Goal: Task Accomplishment & Management: Use online tool/utility

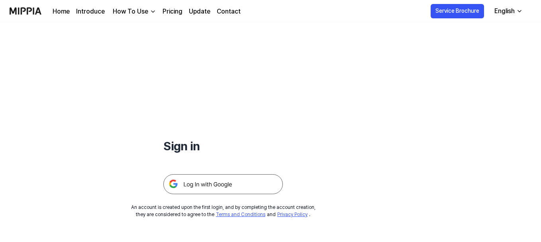
click at [211, 184] on img at bounding box center [222, 184] width 119 height 20
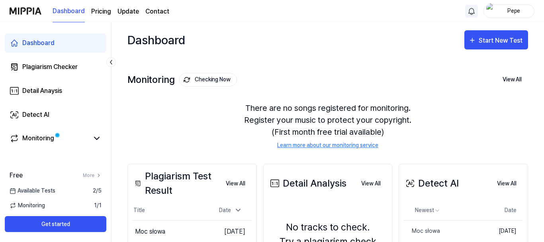
click at [467, 10] on html "Dashboard Pricing Update Contact Pepe Dashboard Plagiarism Checker Detail Anays…" at bounding box center [272, 121] width 544 height 242
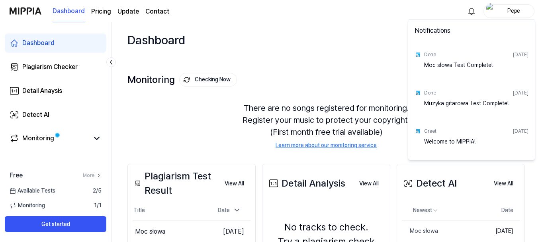
click at [337, 57] on html "Dashboard Pricing Update Contact Pepe Dashboard Plagiarism Checker Detail Anays…" at bounding box center [272, 121] width 544 height 242
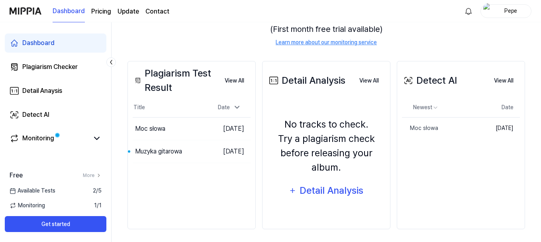
scroll to position [106, 0]
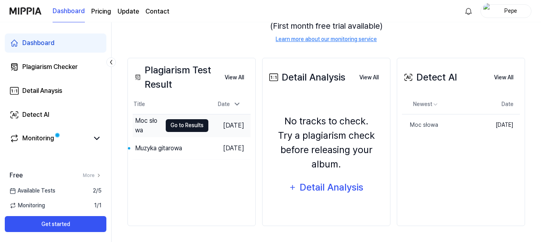
click at [173, 125] on button "Go to Results" at bounding box center [187, 125] width 43 height 13
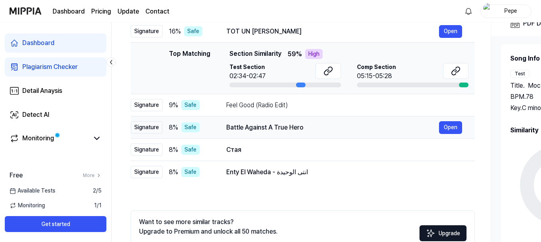
scroll to position [119, 0]
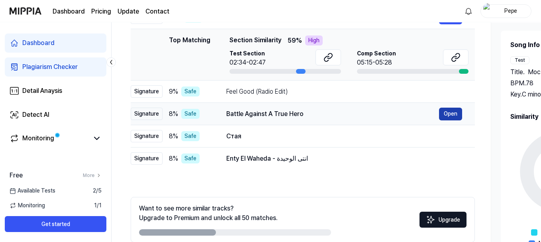
click at [447, 112] on button "Open" at bounding box center [450, 113] width 23 height 13
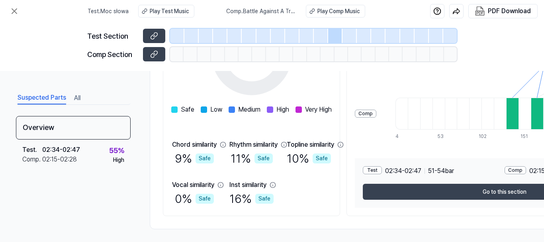
scroll to position [185, 0]
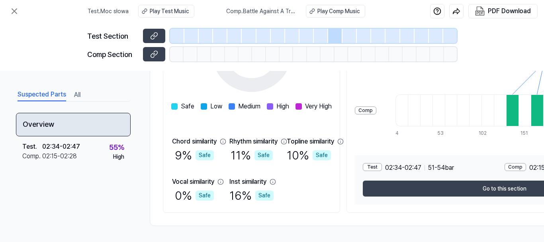
click at [47, 125] on div "Overview" at bounding box center [73, 124] width 115 height 23
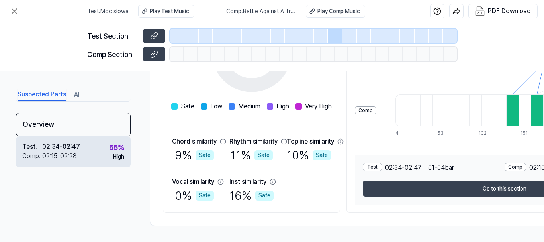
click at [72, 148] on div "02:34 - 02:47" at bounding box center [61, 147] width 38 height 10
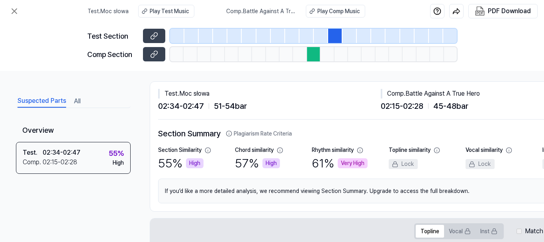
scroll to position [0, 0]
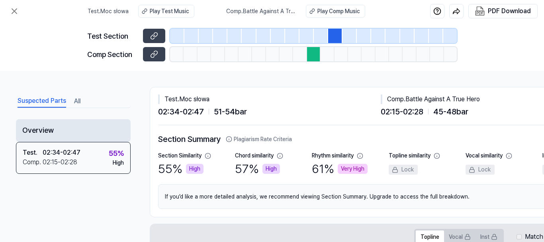
click at [39, 129] on div "Overview" at bounding box center [73, 130] width 115 height 23
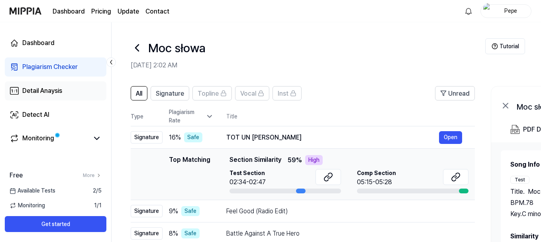
click at [39, 90] on div "Detail Anaysis" at bounding box center [42, 91] width 40 height 10
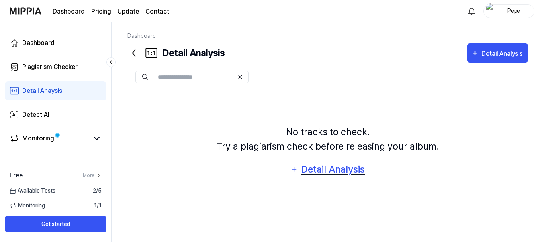
click at [334, 170] on div "Detail Analysis" at bounding box center [333, 169] width 65 height 15
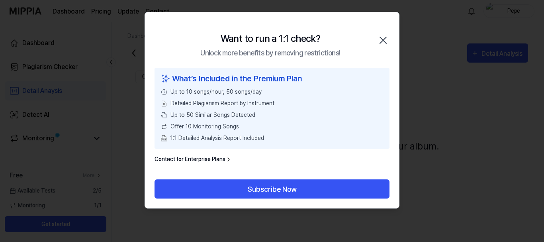
click at [384, 41] on icon "button" at bounding box center [383, 40] width 6 height 6
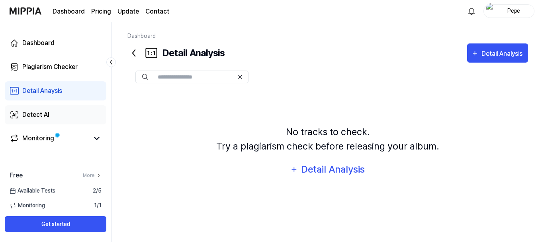
click at [43, 112] on div "Detect AI" at bounding box center [35, 115] width 27 height 10
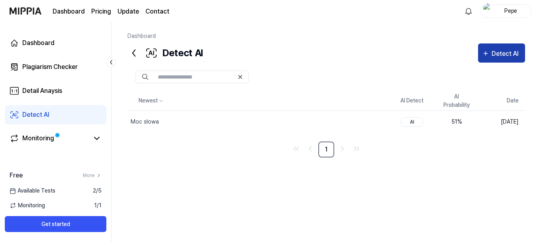
click at [494, 51] on div "Detect AI" at bounding box center [505, 54] width 29 height 10
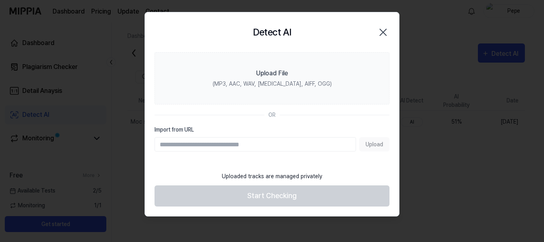
click at [375, 144] on div "Upload" at bounding box center [271, 144] width 235 height 14
click at [382, 31] on icon "button" at bounding box center [383, 32] width 13 height 13
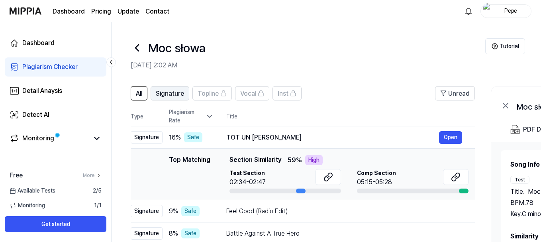
click at [176, 94] on span "Signature" at bounding box center [170, 94] width 28 height 10
click at [98, 136] on icon at bounding box center [97, 138] width 10 height 10
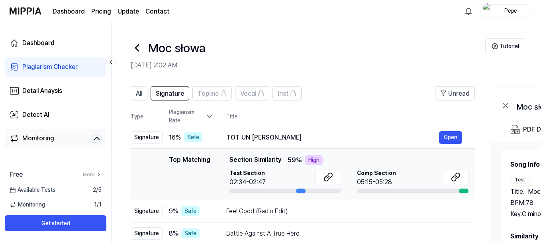
click at [98, 137] on icon at bounding box center [97, 138] width 10 height 10
click at [96, 138] on icon at bounding box center [96, 138] width 5 height 2
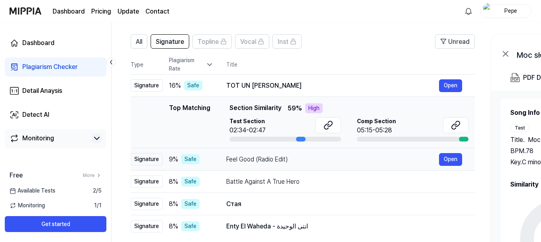
scroll to position [40, 0]
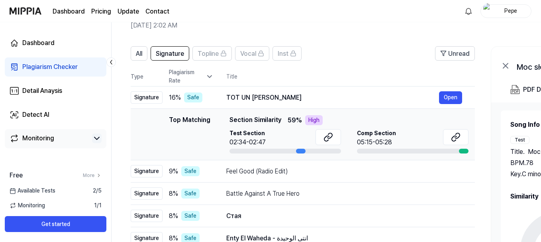
scroll to position [106, 0]
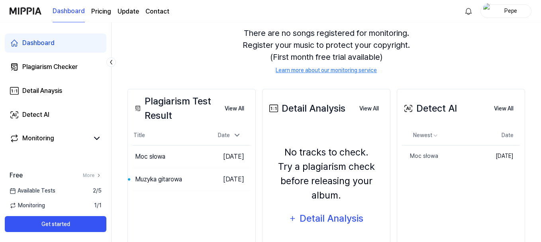
scroll to position [80, 0]
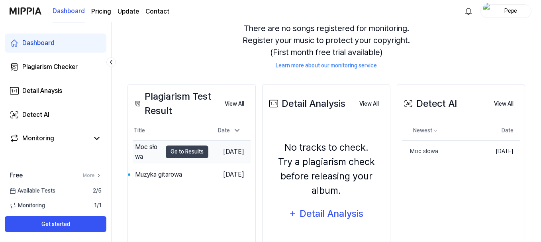
click at [146, 147] on div "Moc słowa" at bounding box center [148, 151] width 27 height 19
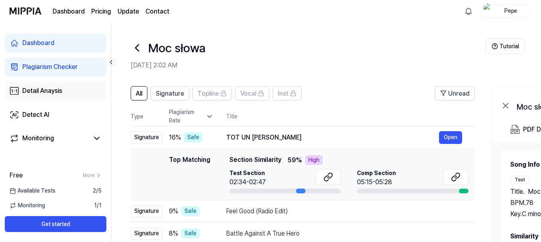
click at [51, 89] on div "Detail Anaysis" at bounding box center [42, 91] width 40 height 10
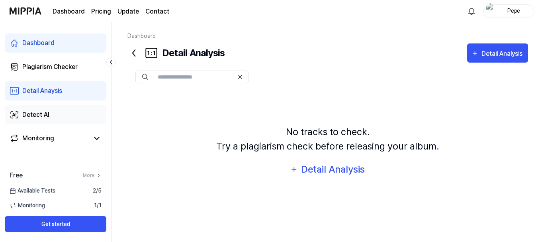
click at [42, 114] on div "Detect AI" at bounding box center [35, 115] width 27 height 10
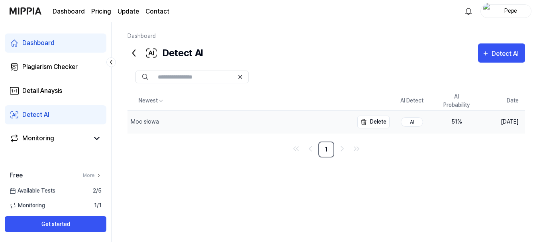
click at [146, 121] on div "Moc słowa" at bounding box center [145, 121] width 28 height 8
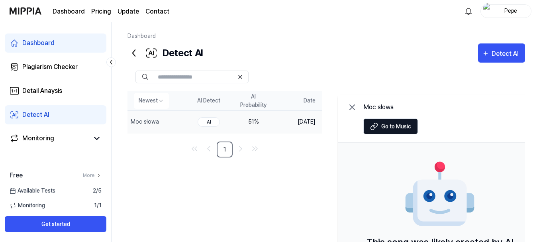
drag, startPoint x: 254, startPoint y: 103, endPoint x: 282, endPoint y: 105, distance: 28.3
click at [275, 105] on th "AI Probability" at bounding box center [253, 100] width 45 height 19
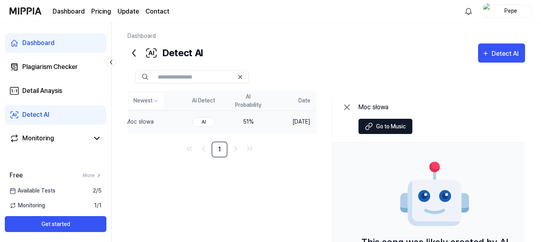
drag, startPoint x: 282, startPoint y: 106, endPoint x: 278, endPoint y: 106, distance: 4.4
click at [270, 105] on th "AI Probability" at bounding box center [248, 100] width 45 height 19
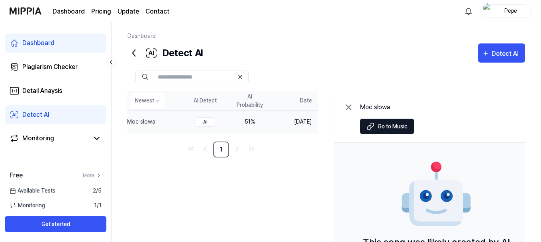
click at [272, 106] on th "AI Probability" at bounding box center [249, 100] width 45 height 19
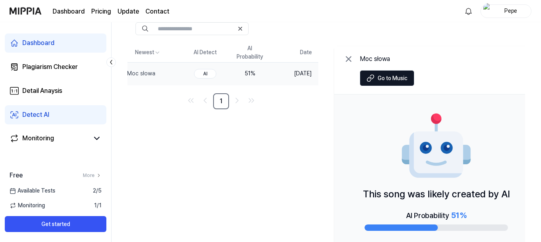
scroll to position [0, 0]
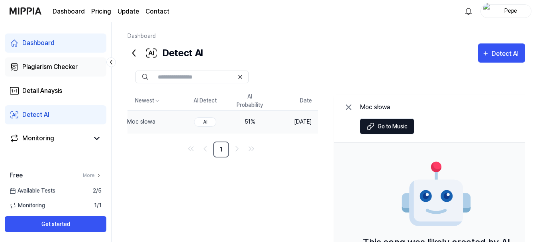
click at [51, 66] on div "Plagiarism Checker" at bounding box center [49, 67] width 55 height 10
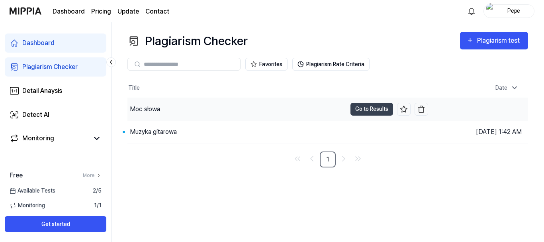
click at [150, 108] on div "Moc słowa" at bounding box center [145, 109] width 30 height 10
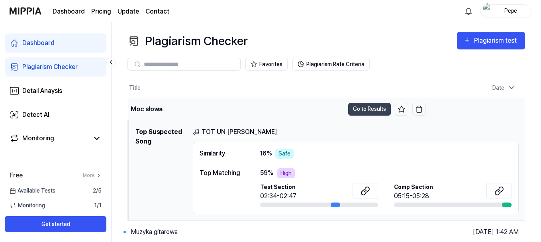
scroll to position [25, 0]
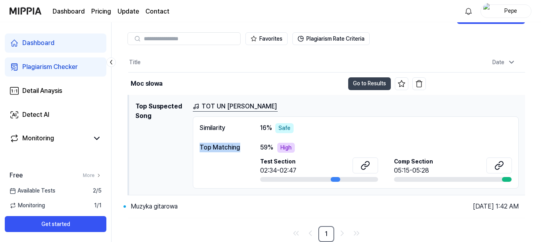
drag, startPoint x: 200, startPoint y: 148, endPoint x: 243, endPoint y: 147, distance: 43.0
click at [243, 147] on div "Top Matching" at bounding box center [221, 148] width 45 height 10
copy div "Top Matching"
click at [244, 158] on div "Top Matching 59 % High Test Section 02:34-02:47 Comp Section 05:15-05:28" at bounding box center [355, 162] width 312 height 39
click at [333, 179] on div at bounding box center [335, 179] width 10 height 5
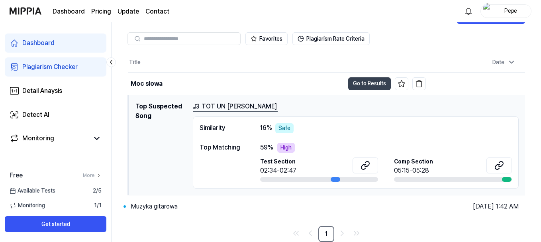
click at [336, 179] on div at bounding box center [335, 179] width 10 height 5
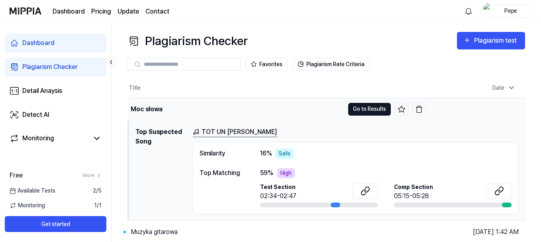
click at [364, 110] on button "Go to Results" at bounding box center [369, 109] width 43 height 13
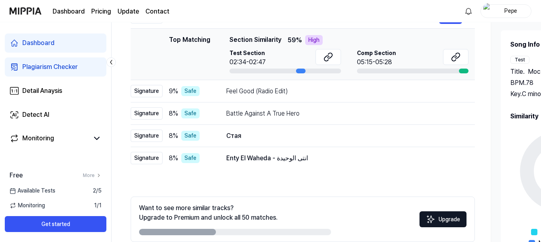
scroll to position [160, 0]
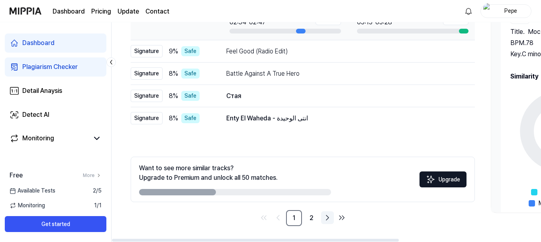
click at [329, 218] on icon "Go to next page" at bounding box center [327, 218] width 10 height 10
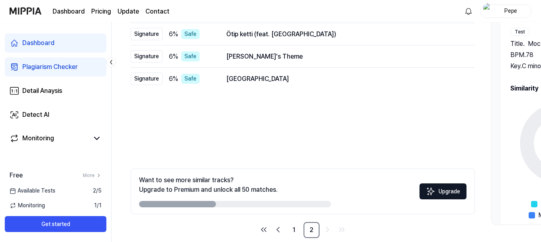
scroll to position [160, 0]
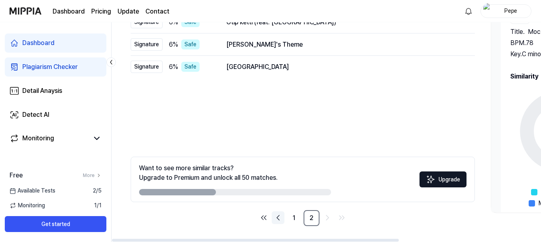
click at [279, 217] on icon "Go to previous page" at bounding box center [278, 218] width 10 height 10
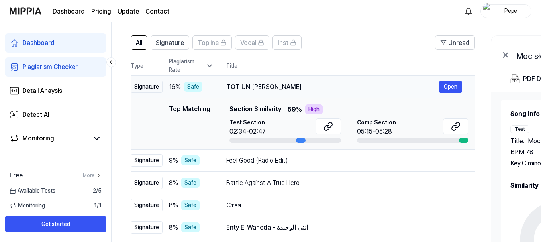
scroll to position [40, 0]
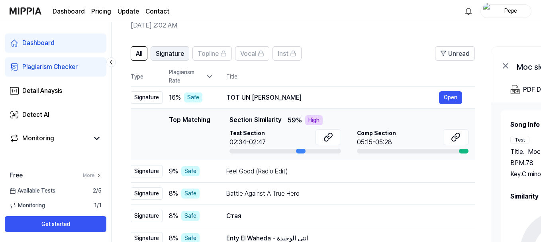
click at [173, 52] on span "Signature" at bounding box center [170, 54] width 28 height 10
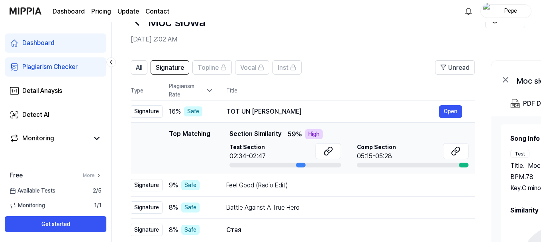
scroll to position [40, 0]
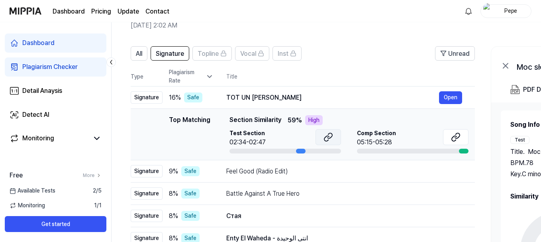
click at [329, 137] on icon at bounding box center [328, 137] width 10 height 10
click at [229, 120] on span "Section Similarity" at bounding box center [255, 120] width 52 height 10
drag, startPoint x: 233, startPoint y: 121, endPoint x: 245, endPoint y: 124, distance: 11.9
click at [238, 123] on span "Section Similarity" at bounding box center [255, 120] width 52 height 10
click at [251, 124] on span "Section Similarity" at bounding box center [255, 120] width 52 height 10
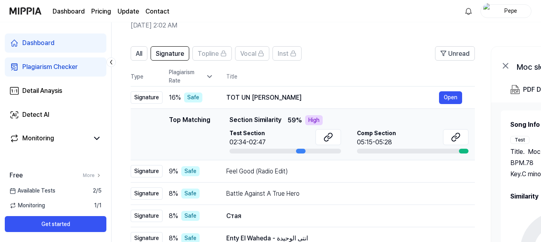
click at [281, 121] on div "Top Matching Section Similarity 59 % High" at bounding box center [348, 120] width 239 height 10
click at [280, 120] on div "Top Matching Section Similarity 59 % High" at bounding box center [348, 120] width 239 height 10
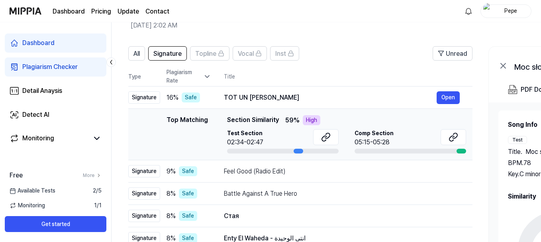
click at [277, 119] on div "Top Matching Section Similarity 59 % High" at bounding box center [346, 120] width 239 height 10
click at [276, 119] on div "Top Matching Section Similarity 59 % High" at bounding box center [345, 120] width 239 height 10
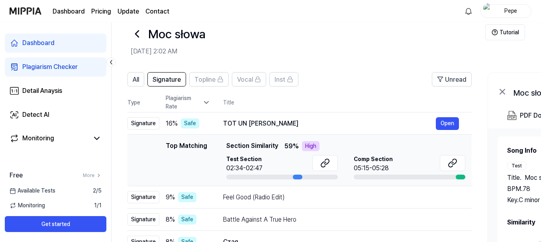
scroll to position [0, 0]
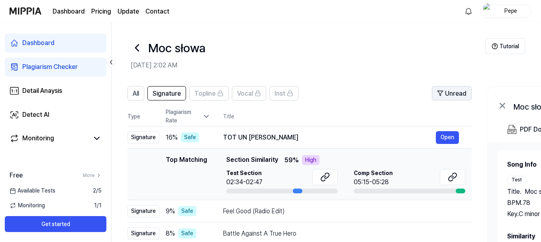
click at [452, 92] on span "Unread" at bounding box center [455, 94] width 21 height 10
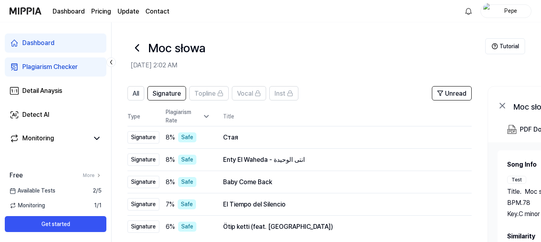
click at [137, 47] on icon at bounding box center [137, 47] width 13 height 13
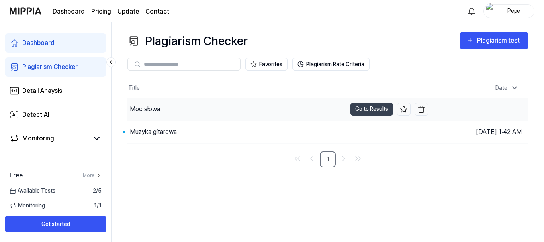
click at [152, 109] on div "Moc słowa" at bounding box center [145, 109] width 30 height 10
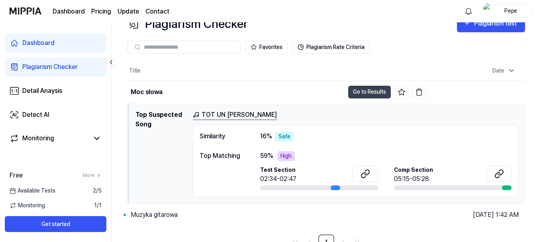
scroll to position [25, 0]
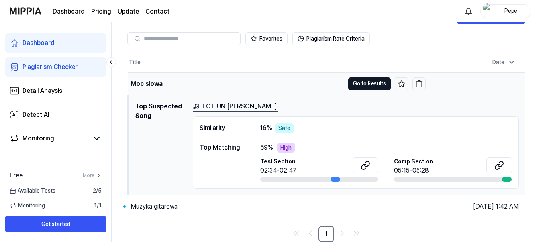
click at [370, 86] on button "Go to Results" at bounding box center [369, 83] width 43 height 13
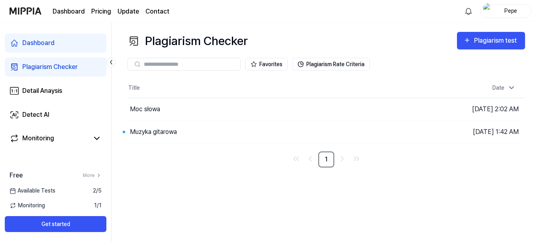
scroll to position [0, 0]
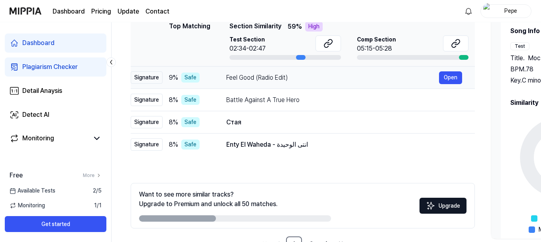
scroll to position [120, 0]
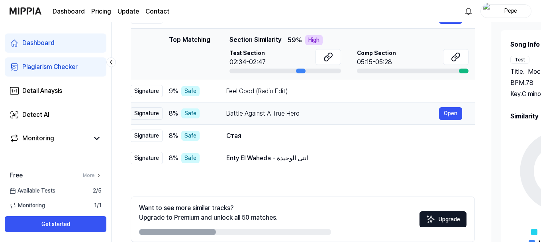
drag, startPoint x: 125, startPoint y: 88, endPoint x: 157, endPoint y: 102, distance: 35.1
click at [157, 102] on div "All Signature Topline Vocal Inst Unread All Signature Topline Vocal Inst Type P…" at bounding box center [432, 119] width 642 height 323
click at [156, 102] on td "Signature" at bounding box center [147, 113] width 32 height 22
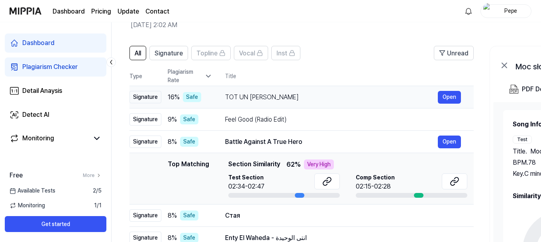
scroll to position [0, 0]
drag, startPoint x: 134, startPoint y: 95, endPoint x: 158, endPoint y: 99, distance: 24.6
click at [158, 99] on div "Signature" at bounding box center [147, 97] width 32 height 12
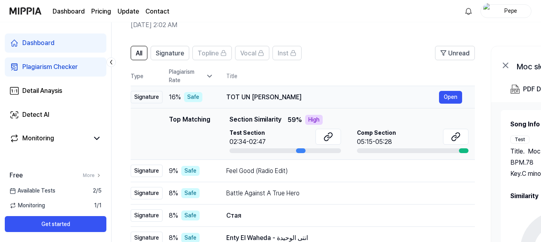
click at [135, 95] on div "Signature" at bounding box center [147, 97] width 32 height 12
click at [137, 95] on div "Signature" at bounding box center [147, 97] width 32 height 12
click at [153, 96] on div "Signature" at bounding box center [147, 97] width 32 height 12
click at [154, 96] on div "Signature" at bounding box center [147, 97] width 32 height 12
click at [271, 96] on div "TOT UN FRATE" at bounding box center [332, 97] width 213 height 10
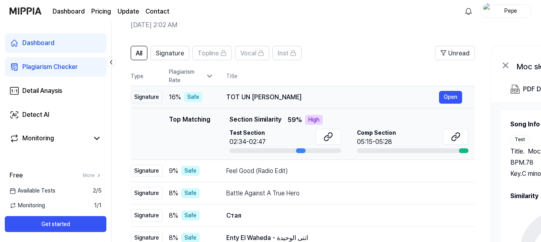
drag, startPoint x: 135, startPoint y: 98, endPoint x: 270, endPoint y: 105, distance: 134.8
click at [270, 105] on tr "Signature 16 % Safe TOT UN FRATE Open" at bounding box center [303, 97] width 344 height 22
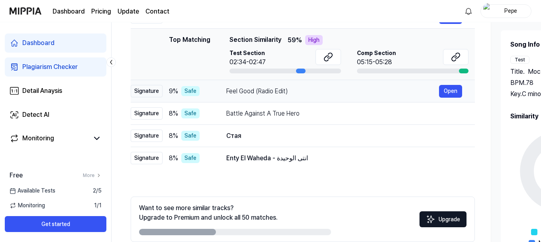
click at [286, 92] on div "Feel Good (Radio Edit)" at bounding box center [332, 91] width 213 height 10
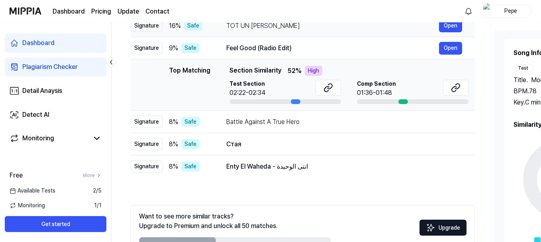
scroll to position [120, 0]
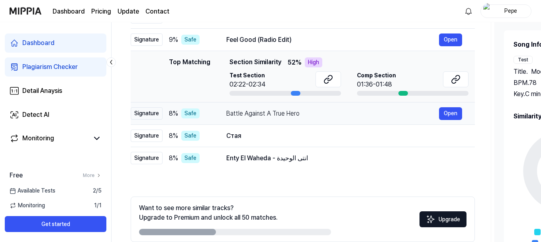
click at [155, 115] on div "Signature" at bounding box center [147, 113] width 32 height 12
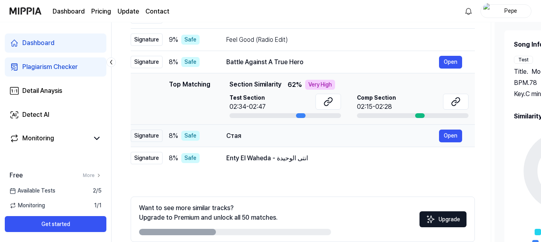
click at [152, 134] on div "Signature" at bounding box center [147, 135] width 32 height 12
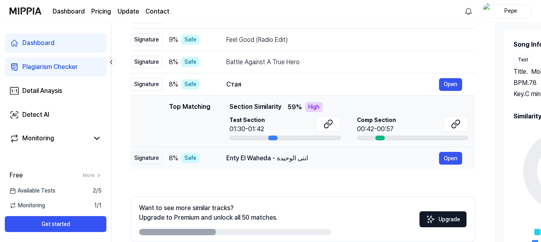
click at [145, 157] on div "Signature" at bounding box center [147, 158] width 32 height 12
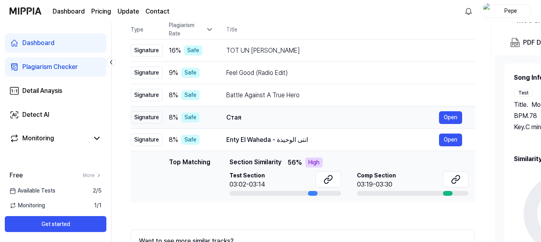
scroll to position [40, 0]
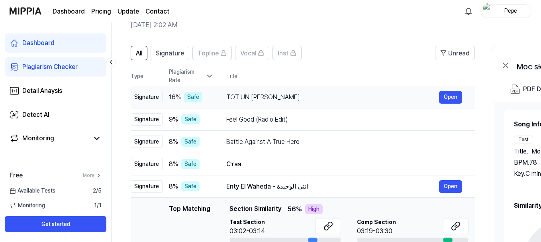
click at [260, 100] on div "TOT UN FRATE" at bounding box center [332, 97] width 213 height 10
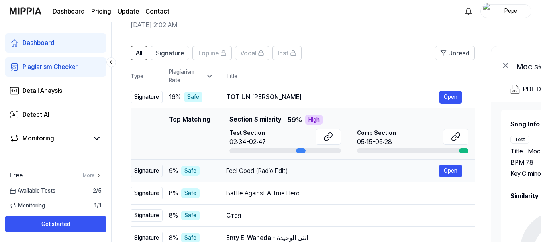
click at [148, 170] on div "Signature" at bounding box center [147, 170] width 32 height 12
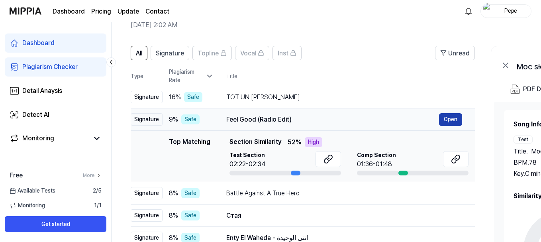
click at [447, 119] on button "Open" at bounding box center [450, 119] width 23 height 13
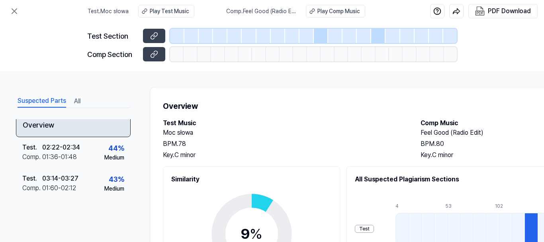
scroll to position [9, 0]
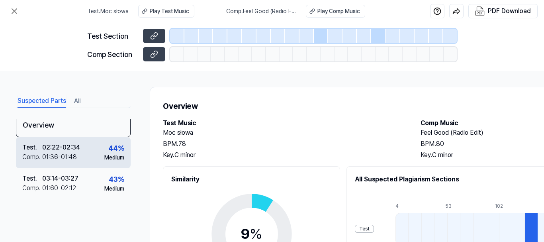
click at [112, 153] on div "Medium" at bounding box center [114, 157] width 20 height 8
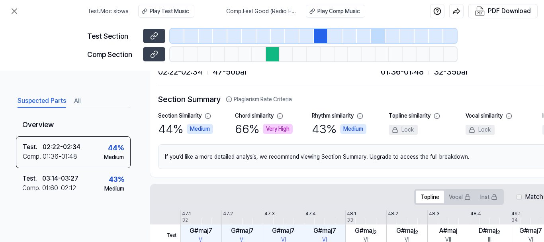
scroll to position [0, 0]
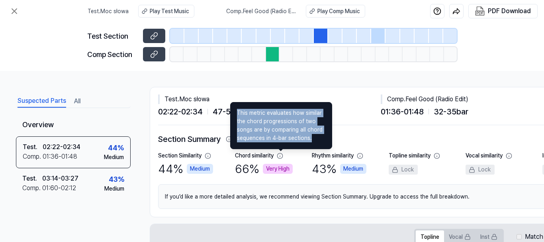
drag, startPoint x: 238, startPoint y: 113, endPoint x: 312, endPoint y: 142, distance: 80.1
click at [312, 142] on div "This metric evaluates how similar the chord progressions of two songs are by co…" at bounding box center [281, 125] width 102 height 47
copy span "This metric evaluates how similar the chord progressions of two songs are by co…"
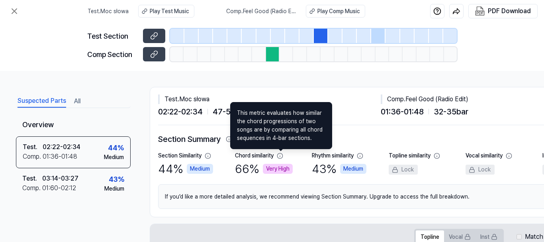
click at [265, 90] on div "Test . Moc słowa 02:22 - 02:34 47 - 50 bar Comp . Feel Good (Radio Edit) 01:36 …" at bounding box center [388, 106] width 461 height 38
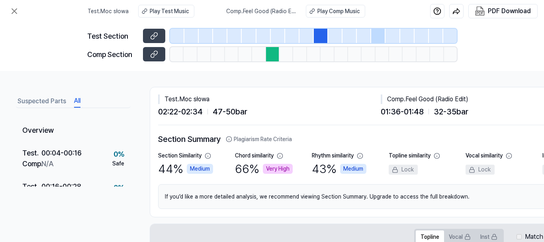
click at [79, 98] on button "All" at bounding box center [77, 101] width 6 height 13
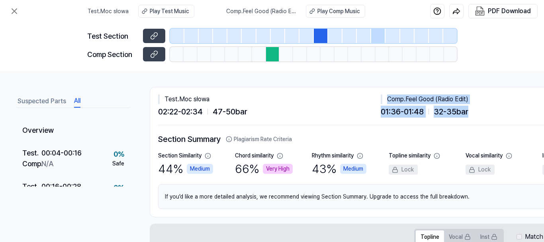
drag, startPoint x: 388, startPoint y: 98, endPoint x: 475, endPoint y: 113, distance: 88.5
click at [475, 113] on div "Comp . Feel Good (Radio Edit) 01:36 - 01:48 32 - 35 bar" at bounding box center [492, 105] width 223 height 23
click at [433, 109] on div "01:36 - 01:48 32 - 35 bar" at bounding box center [492, 111] width 223 height 12
drag, startPoint x: 388, startPoint y: 98, endPoint x: 475, endPoint y: 99, distance: 87.6
click at [475, 99] on div "Comp . Feel Good (Radio Edit)" at bounding box center [492, 99] width 223 height 10
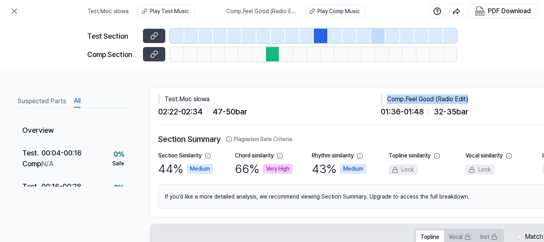
copy div "Comp . Feel Good (Radio Edit)"
click at [324, 89] on div "Test . Moc słowa 02:22 - 02:34 47 - 50 bar Comp . Feel Good (Radio Edit) 01:36 …" at bounding box center [388, 106] width 461 height 38
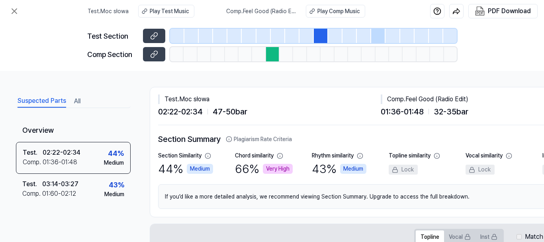
click at [36, 102] on button "Suspected Parts" at bounding box center [42, 101] width 49 height 13
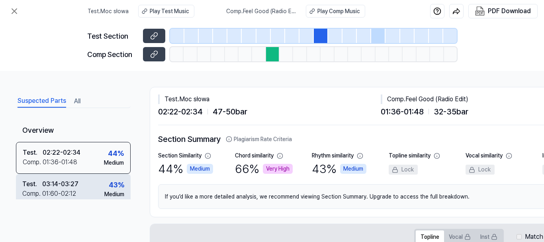
click at [61, 183] on div "03:14 - 03:27" at bounding box center [60, 184] width 36 height 10
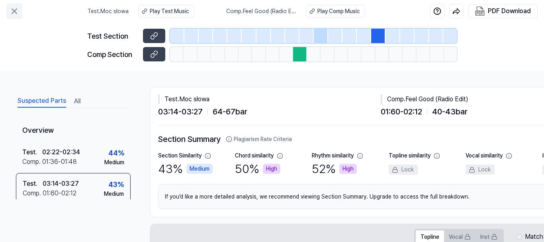
click at [14, 10] on icon at bounding box center [14, 11] width 5 height 5
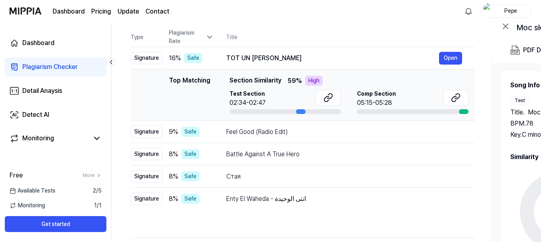
scroll to position [80, 0]
click at [447, 153] on button "Open" at bounding box center [450, 153] width 23 height 13
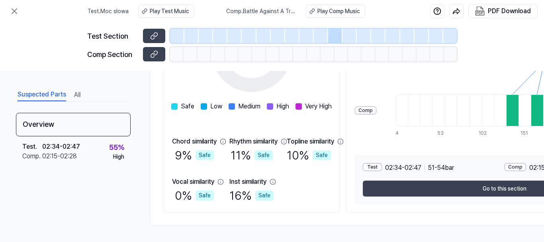
scroll to position [185, 0]
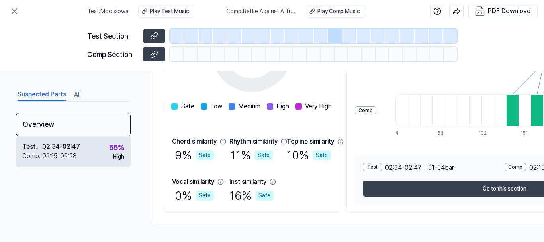
click at [53, 150] on div "02:34 - 02:47" at bounding box center [61, 147] width 38 height 10
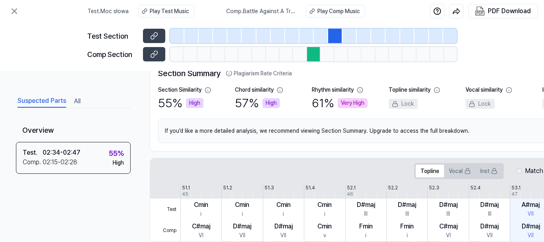
scroll to position [0, 0]
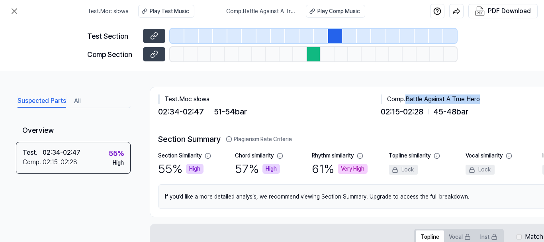
drag, startPoint x: 408, startPoint y: 99, endPoint x: 486, endPoint y: 103, distance: 79.0
click at [486, 103] on div "Comp . Battle Against A True Hero" at bounding box center [492, 99] width 223 height 10
copy div "Battle Against A True Hero"
click at [307, 103] on div "Test . Moc słowa" at bounding box center [269, 99] width 223 height 10
click at [77, 100] on button "All" at bounding box center [77, 101] width 6 height 13
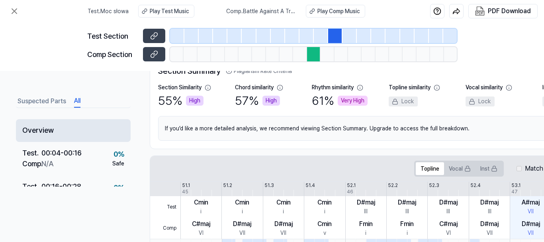
scroll to position [80, 0]
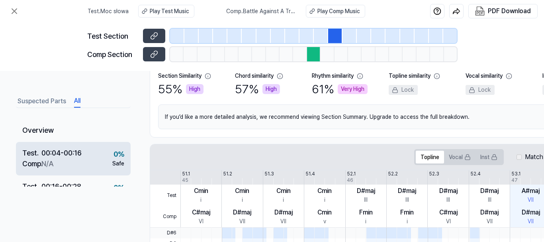
click at [48, 162] on div "N/A" at bounding box center [47, 163] width 12 height 11
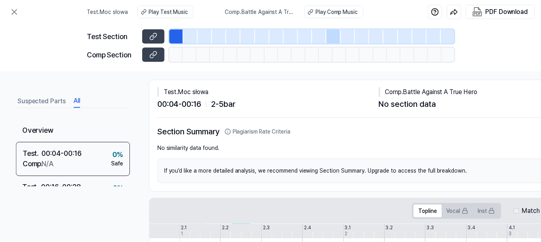
scroll to position [0, 0]
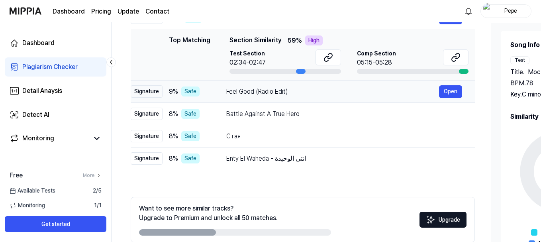
scroll to position [160, 0]
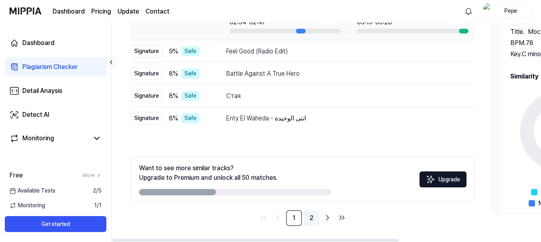
click at [313, 217] on link "2" at bounding box center [311, 218] width 16 height 16
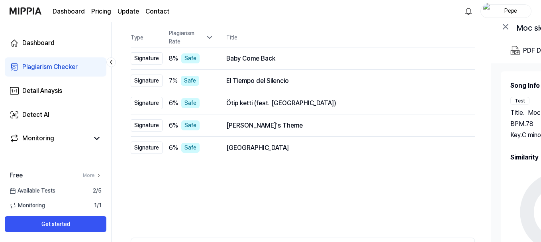
scroll to position [68, 0]
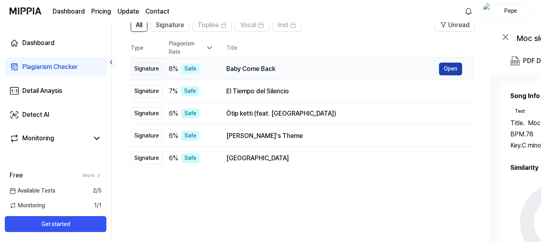
click at [450, 69] on button "Open" at bounding box center [450, 68] width 23 height 13
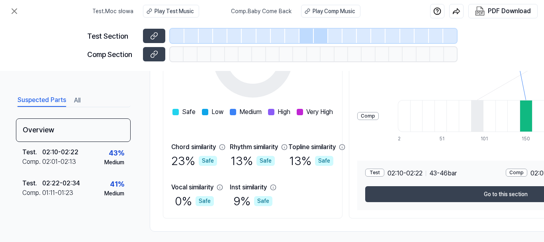
scroll to position [185, 0]
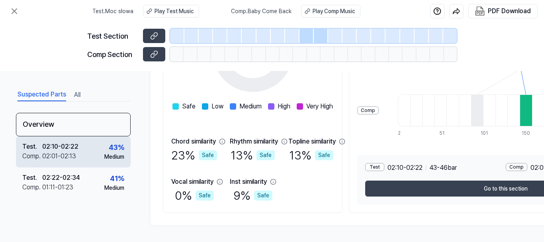
click at [55, 152] on div "02:01 - 02:13" at bounding box center [59, 156] width 34 height 10
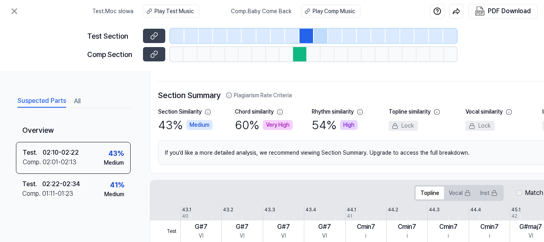
scroll to position [0, 0]
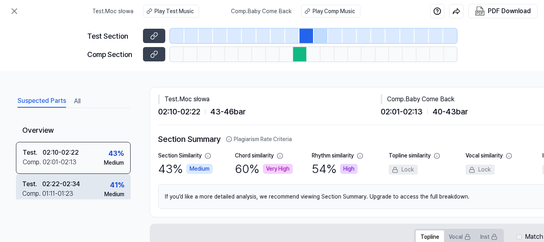
click at [74, 180] on div "02:22 - 02:34" at bounding box center [61, 184] width 38 height 10
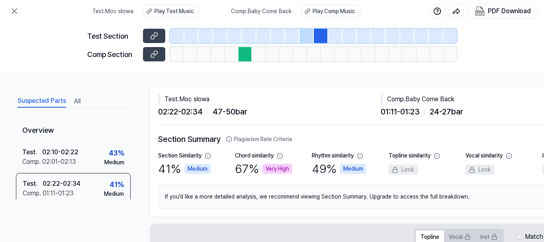
click at [76, 102] on button "All" at bounding box center [77, 101] width 6 height 13
click at [35, 98] on button "Suspected Parts" at bounding box center [42, 101] width 49 height 13
click at [152, 37] on icon at bounding box center [154, 36] width 8 height 8
click at [152, 54] on icon at bounding box center [153, 55] width 4 height 4
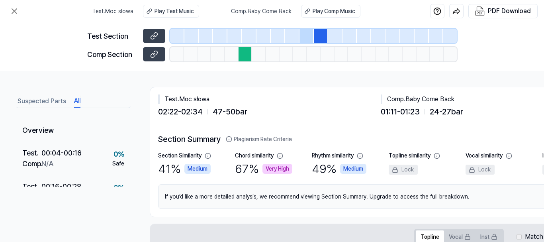
click at [78, 102] on button "All" at bounding box center [77, 101] width 6 height 13
click at [49, 101] on button "Suspected Parts" at bounding box center [42, 101] width 49 height 13
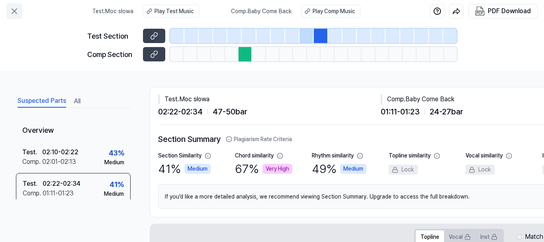
click at [12, 10] on icon at bounding box center [15, 11] width 10 height 10
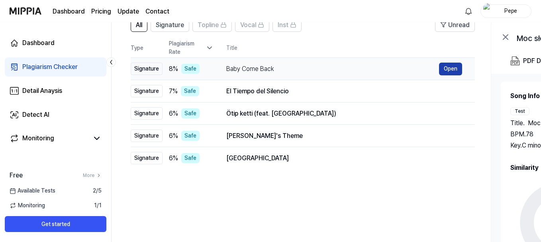
click at [450, 68] on button "Open" at bounding box center [450, 68] width 23 height 13
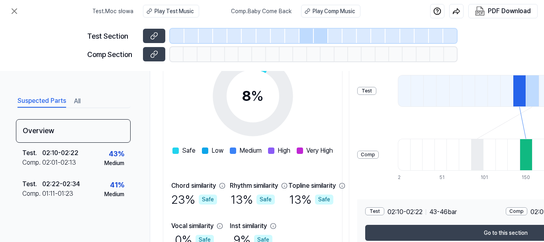
scroll to position [159, 0]
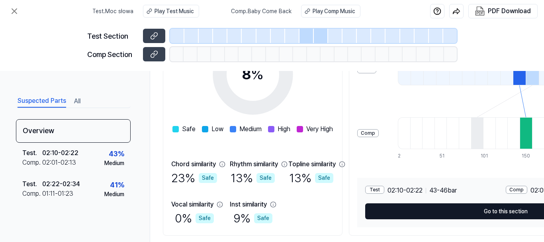
click at [508, 210] on button "Go to this section" at bounding box center [505, 211] width 281 height 16
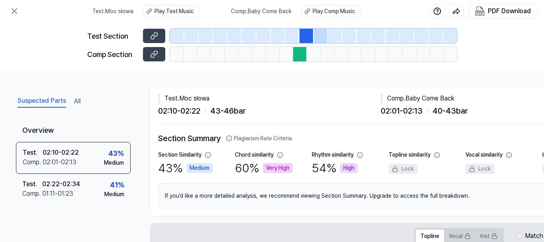
scroll to position [0, 0]
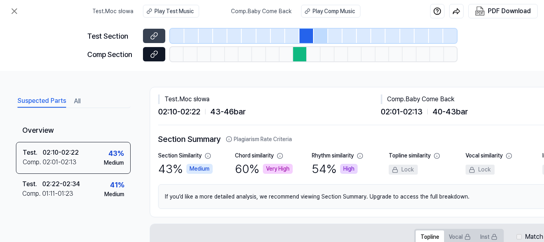
click at [154, 54] on icon at bounding box center [154, 54] width 8 height 8
click at [16, 10] on icon at bounding box center [15, 11] width 10 height 10
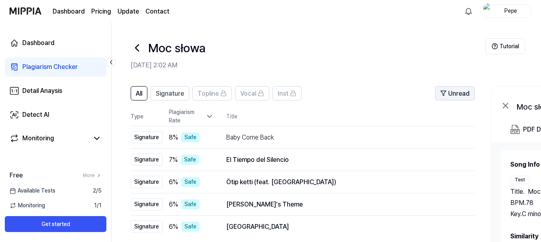
click at [456, 92] on span "Unread" at bounding box center [458, 94] width 21 height 10
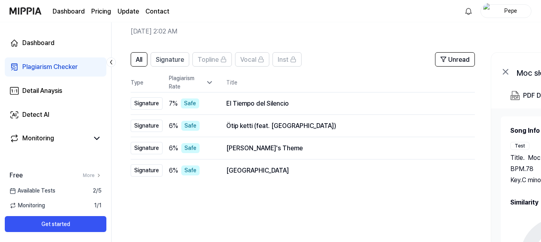
scroll to position [80, 0]
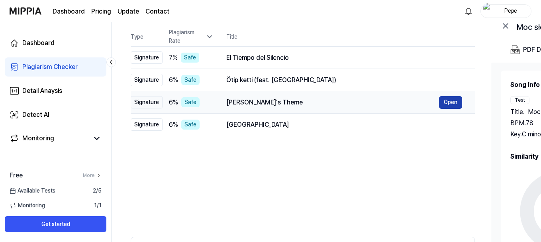
click at [449, 101] on button "Open" at bounding box center [450, 102] width 23 height 13
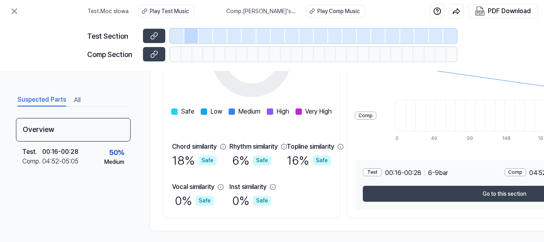
scroll to position [185, 0]
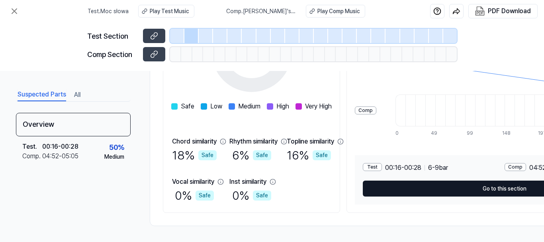
click at [523, 186] on button "Go to this section" at bounding box center [504, 188] width 283 height 16
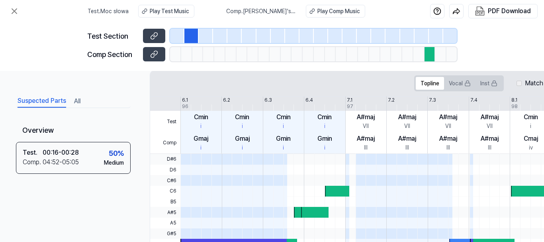
scroll to position [105, 0]
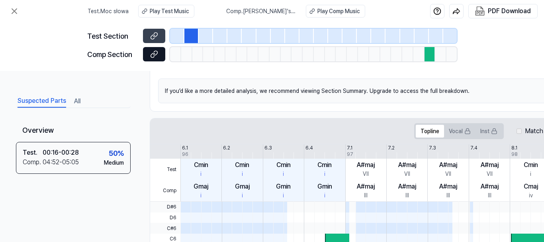
click at [156, 55] on icon at bounding box center [154, 54] width 8 height 8
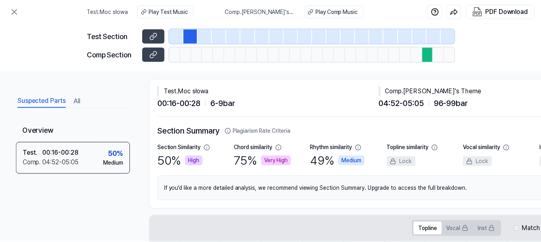
scroll to position [0, 0]
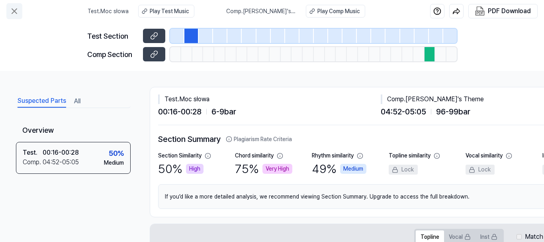
click at [12, 11] on icon at bounding box center [15, 11] width 10 height 10
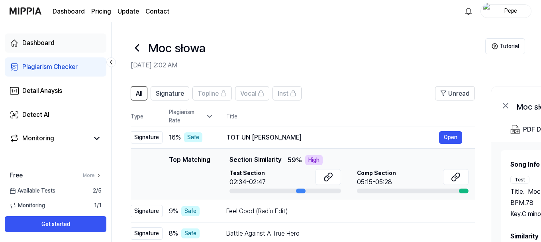
click at [47, 40] on div "Dashboard" at bounding box center [38, 43] width 32 height 10
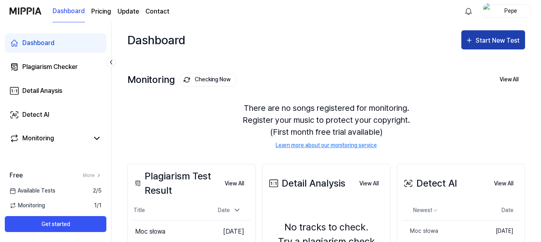
click at [486, 43] on div "Start New Test" at bounding box center [497, 40] width 45 height 10
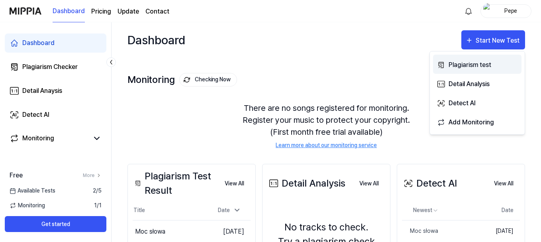
click at [463, 64] on div "Plagiarism test" at bounding box center [482, 65] width 69 height 10
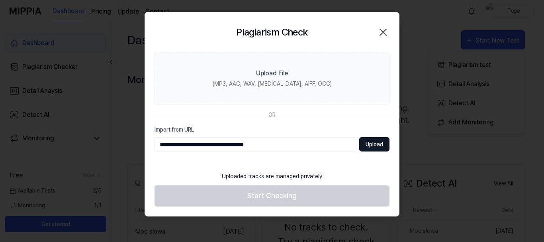
type input "**********"
click at [369, 142] on button "Upload" at bounding box center [374, 144] width 30 height 14
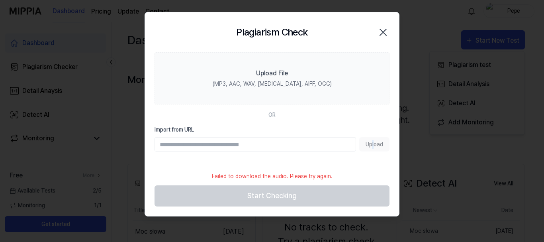
click at [373, 144] on div "Upload" at bounding box center [271, 144] width 235 height 14
click at [376, 143] on div "Upload" at bounding box center [271, 144] width 235 height 14
click at [382, 32] on icon "button" at bounding box center [383, 32] width 6 height 6
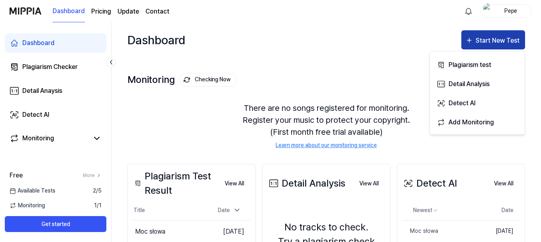
click at [487, 42] on div "Start New Test" at bounding box center [497, 40] width 45 height 10
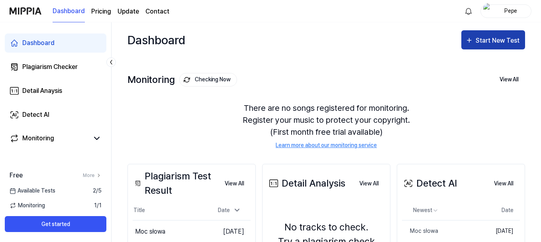
click at [495, 38] on div "Start New Test" at bounding box center [497, 40] width 45 height 10
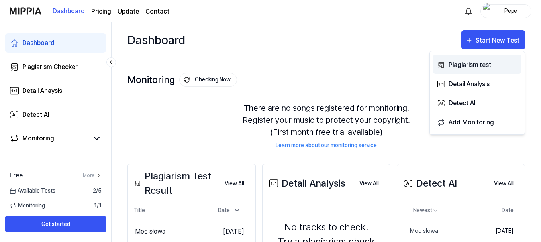
click at [468, 64] on div "Plagiarism test" at bounding box center [482, 65] width 69 height 10
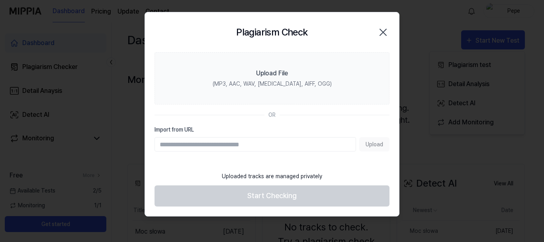
click at [372, 144] on div "Upload" at bounding box center [271, 144] width 235 height 14
click at [373, 144] on div "Upload" at bounding box center [271, 144] width 235 height 14
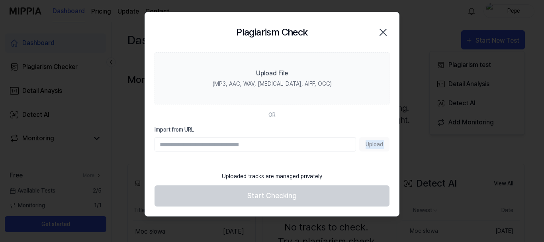
click at [373, 144] on div "Upload" at bounding box center [271, 144] width 235 height 14
click at [372, 143] on div "Upload" at bounding box center [271, 144] width 235 height 14
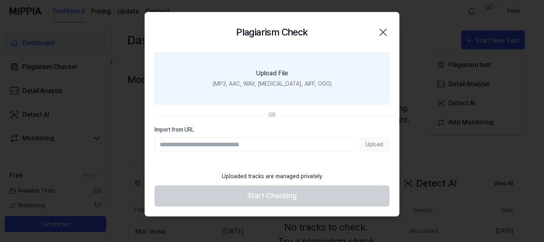
click at [235, 84] on div "(MP3, AAC, WAV, FLAC, AIFF, OGG)" at bounding box center [272, 84] width 119 height 8
click at [0, 0] on input "Upload File (MP3, AAC, WAV, FLAC, AIFF, OGG)" at bounding box center [0, 0] width 0 height 0
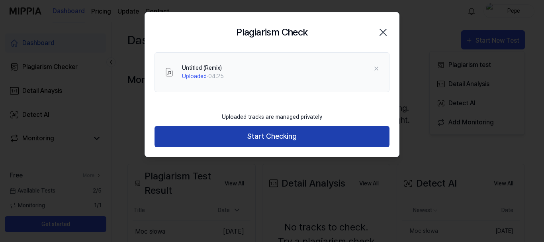
click at [275, 137] on button "Start Checking" at bounding box center [271, 136] width 235 height 21
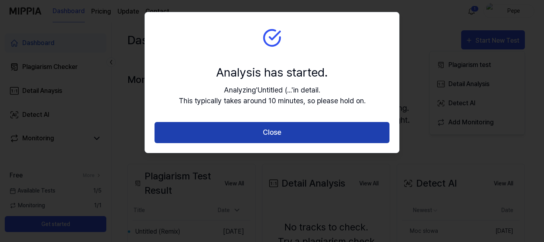
click at [273, 129] on button "Close" at bounding box center [271, 132] width 235 height 21
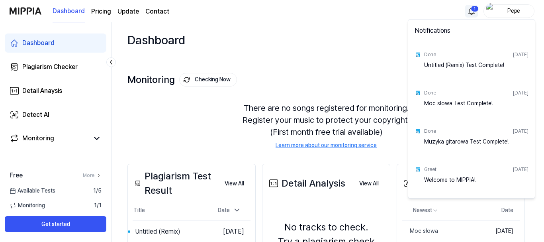
click at [467, 10] on html "Dashboard Pricing Update Contact 1 Pepe Dashboard Plagiarism Checker Detail Ana…" at bounding box center [272, 121] width 544 height 242
click at [36, 67] on html "Dashboard Pricing Update Contact Pepe Dashboard Plagiarism Checker Detail Anays…" at bounding box center [272, 121] width 544 height 242
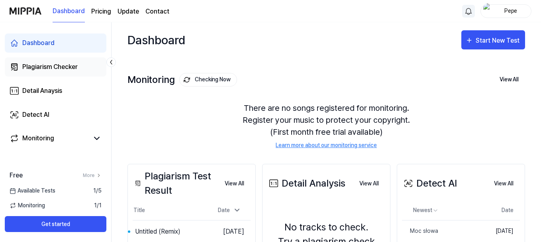
click at [36, 67] on div "Plagiarism Checker" at bounding box center [49, 67] width 55 height 10
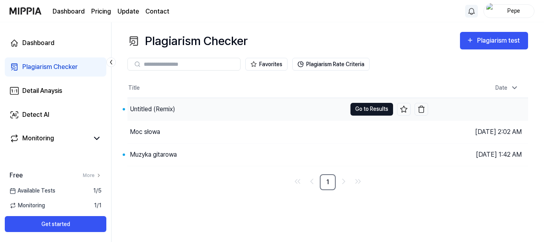
click at [367, 108] on button "Go to Results" at bounding box center [371, 109] width 43 height 13
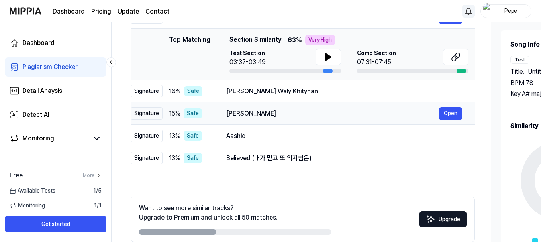
scroll to position [80, 0]
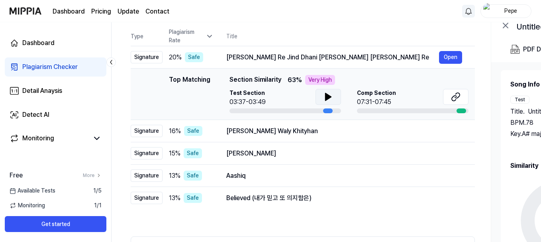
click at [326, 100] on icon at bounding box center [328, 96] width 6 height 7
click at [328, 97] on icon at bounding box center [328, 96] width 6 height 7
click at [329, 97] on icon at bounding box center [330, 97] width 2 height 6
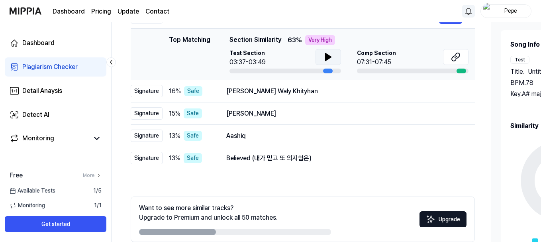
scroll to position [160, 0]
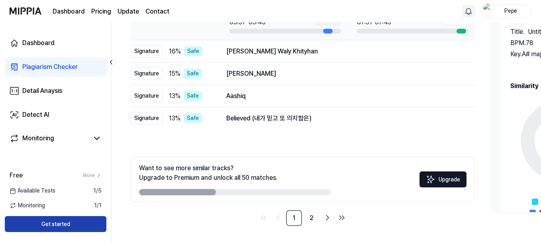
click at [61, 223] on button "Get started" at bounding box center [56, 224] width 102 height 16
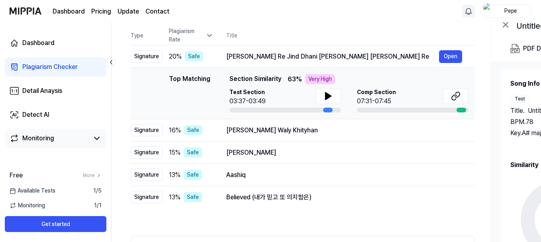
scroll to position [80, 0]
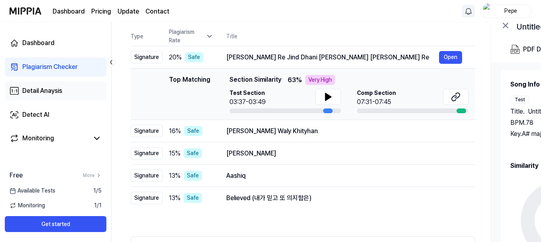
click at [55, 90] on div "Detail Anaysis" at bounding box center [42, 91] width 40 height 10
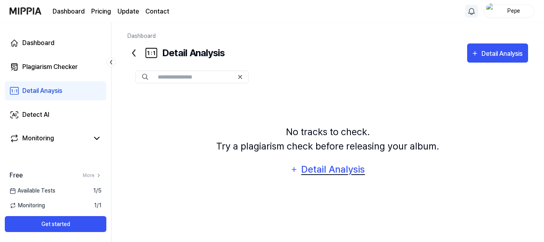
click at [326, 170] on div "Detail Analysis" at bounding box center [333, 169] width 65 height 15
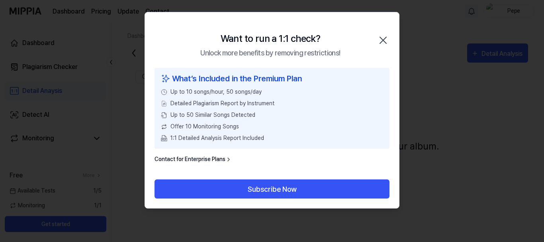
click at [385, 38] on icon "button" at bounding box center [383, 40] width 6 height 6
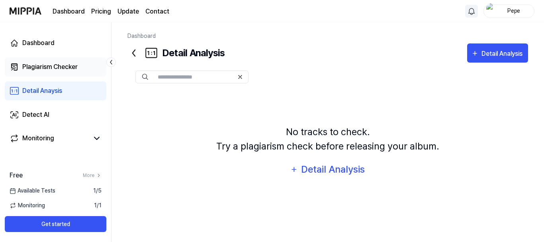
click at [41, 66] on div "Plagiarism Checker" at bounding box center [49, 67] width 55 height 10
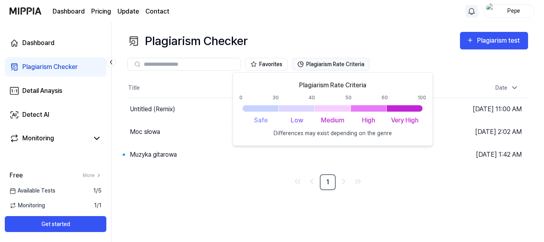
click at [346, 67] on button "Plagiarism Rate Criteria" at bounding box center [330, 64] width 77 height 13
click at [348, 62] on button "Plagiarism Rate Criteria" at bounding box center [330, 64] width 77 height 13
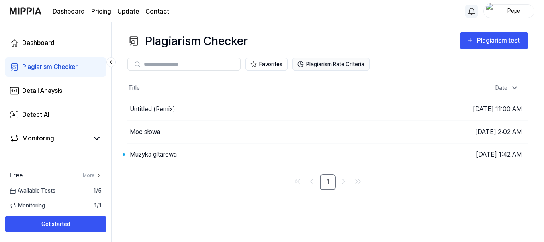
click at [316, 65] on button "Plagiarism Rate Criteria" at bounding box center [330, 64] width 77 height 13
click at [370, 107] on button "Go to Results" at bounding box center [371, 109] width 43 height 13
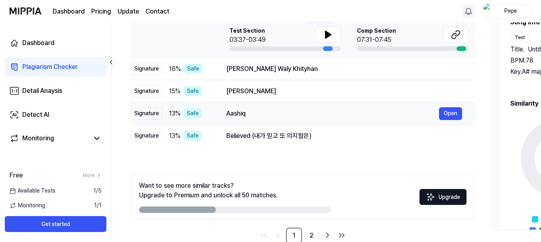
scroll to position [160, 0]
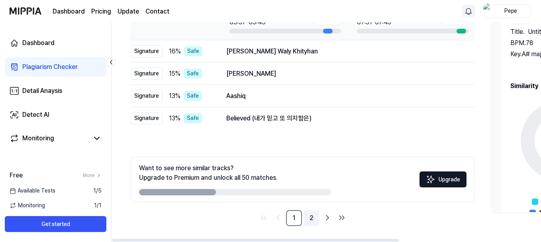
click at [311, 218] on link "2" at bounding box center [311, 218] width 16 height 16
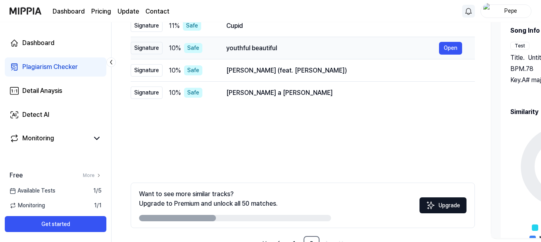
scroll to position [160, 0]
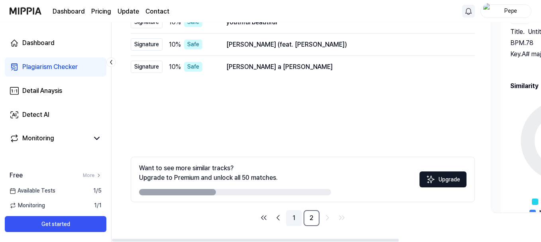
click at [295, 218] on link "1" at bounding box center [294, 218] width 16 height 16
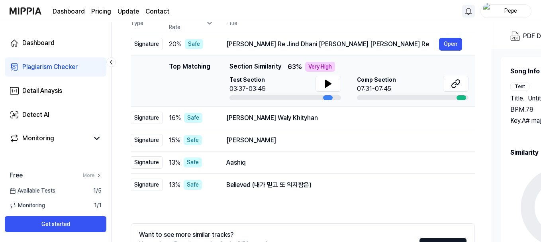
scroll to position [80, 0]
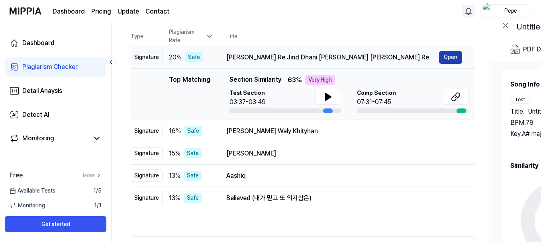
click at [451, 55] on button "Open" at bounding box center [450, 57] width 23 height 13
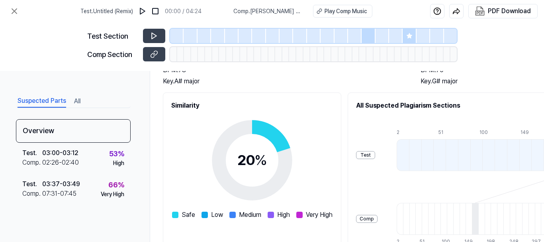
scroll to position [119, 0]
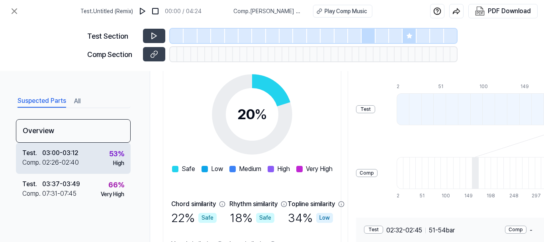
click at [72, 158] on div "02:26 - 02:40" at bounding box center [60, 163] width 37 height 10
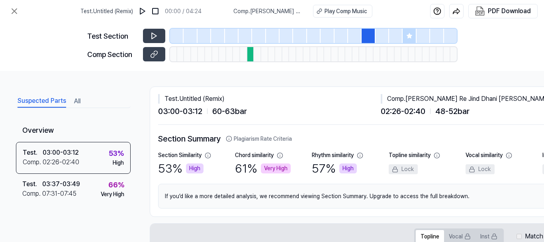
scroll to position [0, 0]
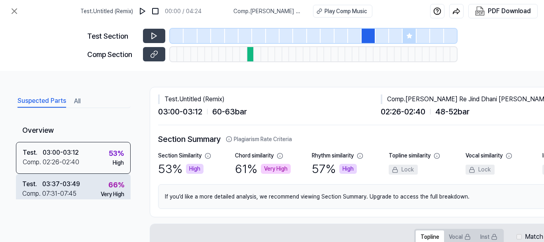
click at [66, 193] on div "07:31 - 07:45" at bounding box center [59, 194] width 34 height 10
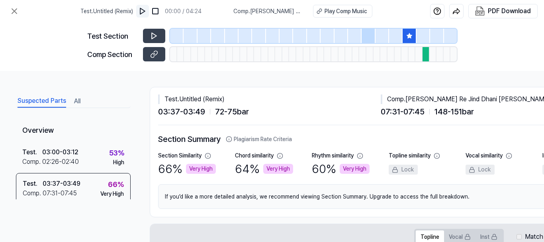
click at [143, 10] on img at bounding box center [143, 11] width 8 height 8
click at [157, 37] on icon at bounding box center [154, 36] width 8 height 8
click at [332, 9] on div "Play Comp Music" at bounding box center [345, 11] width 43 height 8
click at [155, 55] on icon at bounding box center [155, 53] width 4 height 4
click at [14, 10] on icon at bounding box center [14, 11] width 5 height 5
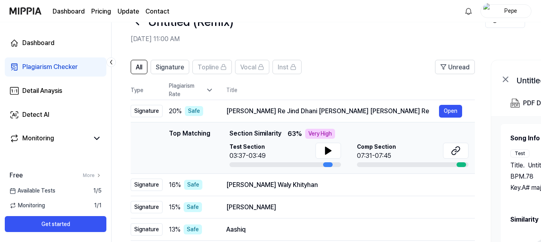
scroll to position [40, 0]
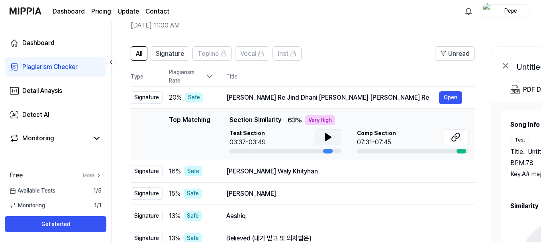
click at [328, 136] on icon at bounding box center [328, 136] width 6 height 7
click at [329, 135] on icon at bounding box center [330, 137] width 2 height 6
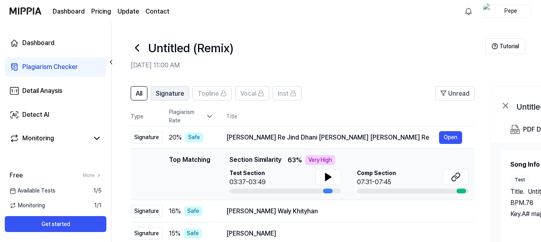
click at [167, 92] on span "Signature" at bounding box center [170, 94] width 28 height 10
click at [210, 116] on icon at bounding box center [209, 116] width 8 height 8
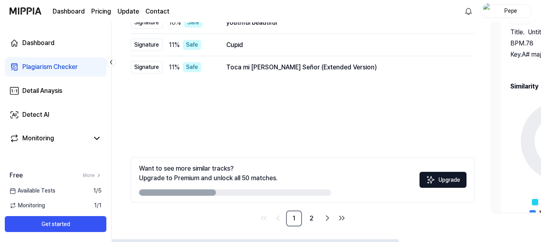
scroll to position [160, 0]
drag, startPoint x: 209, startPoint y: 194, endPoint x: 232, endPoint y: 196, distance: 23.6
click at [232, 196] on div "Want to see more similar tracks? Upgrade to Premium and unlock all 50 matches. …" at bounding box center [303, 178] width 344 height 45
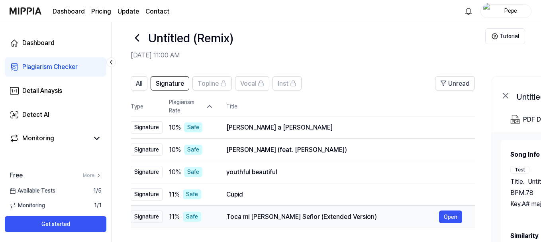
scroll to position [0, 0]
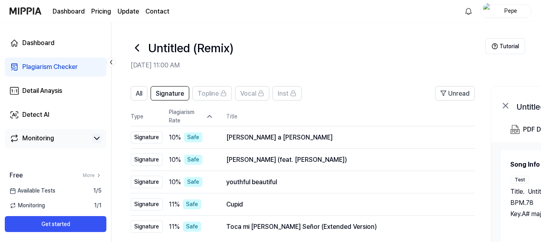
click at [98, 139] on icon at bounding box center [96, 138] width 5 height 2
click at [98, 139] on icon at bounding box center [97, 138] width 10 height 10
click at [45, 42] on div "Dashboard" at bounding box center [38, 43] width 32 height 10
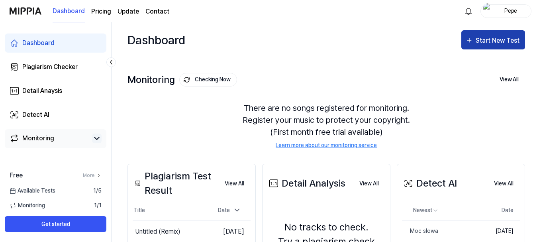
click at [484, 40] on div "Start New Test" at bounding box center [497, 40] width 45 height 10
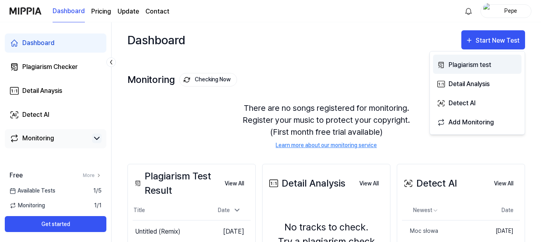
click at [470, 63] on div "Plagiarism test" at bounding box center [482, 65] width 69 height 10
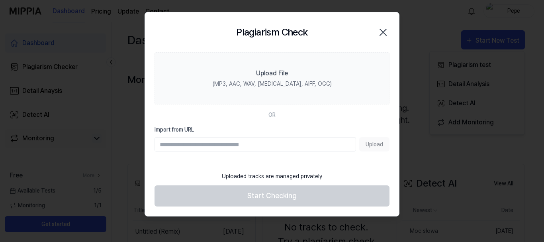
click at [371, 146] on div "Upload" at bounding box center [271, 144] width 235 height 14
click at [373, 145] on div "Upload" at bounding box center [271, 144] width 235 height 14
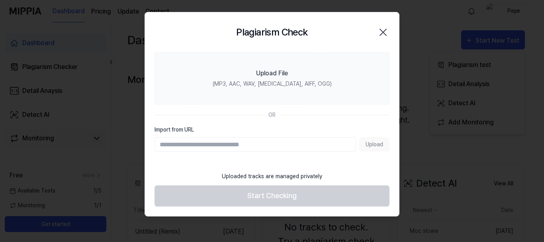
click at [373, 122] on section "Upload File (MP3, AAC, WAV, FLAC, AIFF, OGG) OR Import from URL Upload" at bounding box center [272, 109] width 254 height 115
click at [381, 32] on icon "button" at bounding box center [383, 32] width 13 height 13
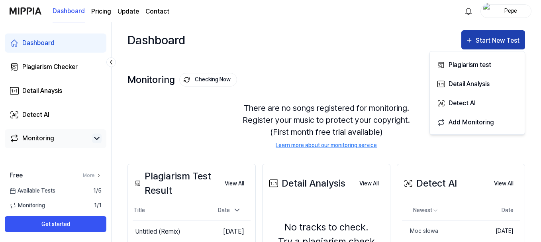
click at [486, 38] on div "Start New Test" at bounding box center [497, 40] width 45 height 10
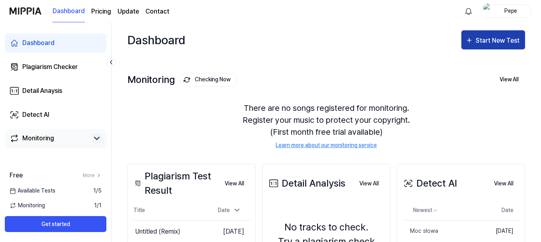
click at [486, 38] on div "Start New Test" at bounding box center [497, 40] width 45 height 10
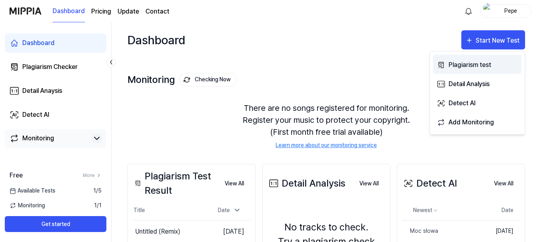
click at [470, 64] on div "Plagiarism test" at bounding box center [482, 65] width 69 height 10
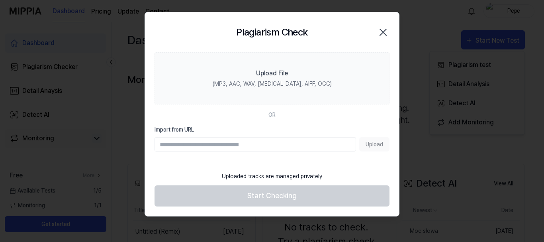
click at [369, 144] on div "Upload" at bounding box center [271, 144] width 235 height 14
click at [372, 145] on div "Upload" at bounding box center [271, 144] width 235 height 14
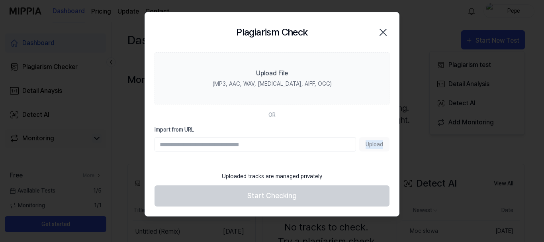
click at [372, 145] on div "Upload" at bounding box center [271, 144] width 235 height 14
click at [370, 143] on div "Upload" at bounding box center [271, 144] width 235 height 14
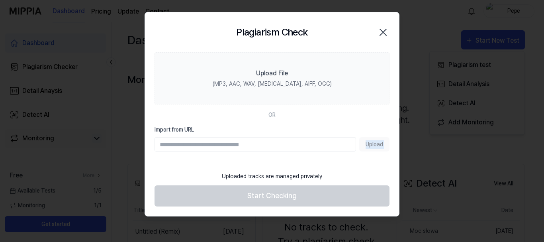
click at [370, 143] on div "Upload" at bounding box center [271, 144] width 235 height 14
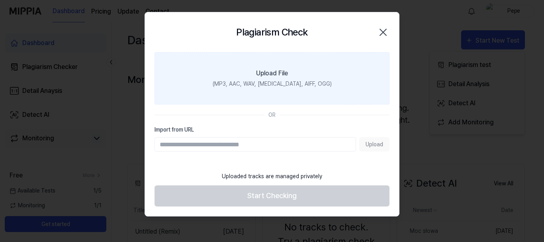
click at [358, 90] on label "Upload File (MP3, AAC, WAV, FLAC, AIFF, OGG)" at bounding box center [271, 78] width 235 height 52
click at [0, 0] on input "Upload File (MP3, AAC, WAV, FLAC, AIFF, OGG)" at bounding box center [0, 0] width 0 height 0
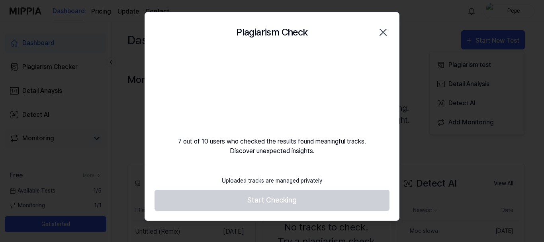
click at [382, 31] on icon "button" at bounding box center [383, 32] width 6 height 6
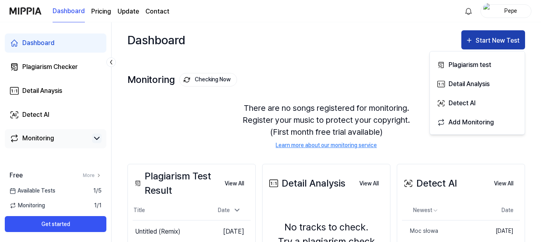
click at [486, 41] on div "Start New Test" at bounding box center [497, 40] width 45 height 10
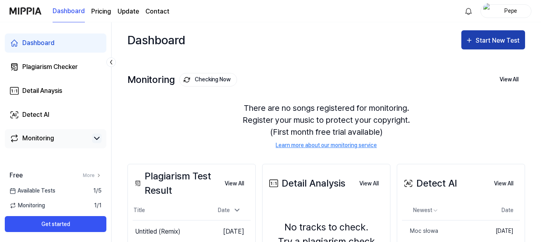
click at [486, 38] on div "Start New Test" at bounding box center [497, 40] width 45 height 10
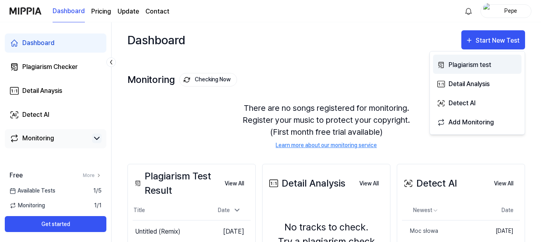
click at [469, 66] on div "Plagiarism test" at bounding box center [482, 65] width 69 height 10
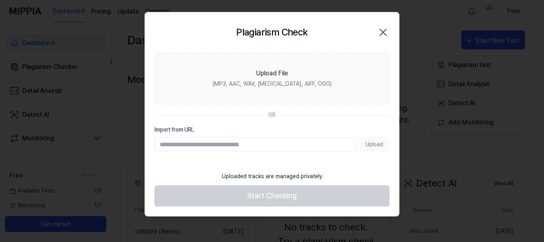
click at [377, 144] on div "Upload" at bounding box center [271, 144] width 235 height 14
click at [373, 145] on div "Upload" at bounding box center [271, 144] width 235 height 14
click at [353, 111] on div "OR" at bounding box center [271, 115] width 235 height 8
click at [376, 145] on div "Upload" at bounding box center [271, 144] width 235 height 14
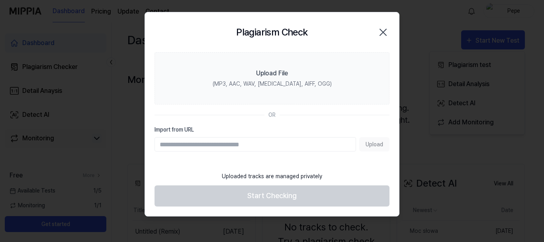
click at [377, 144] on div "Upload" at bounding box center [271, 144] width 235 height 14
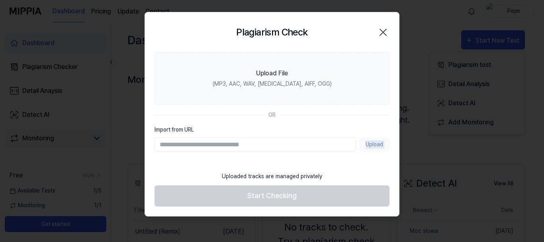
click at [377, 144] on div "Upload" at bounding box center [271, 144] width 235 height 14
click at [376, 144] on div "Upload" at bounding box center [271, 144] width 235 height 14
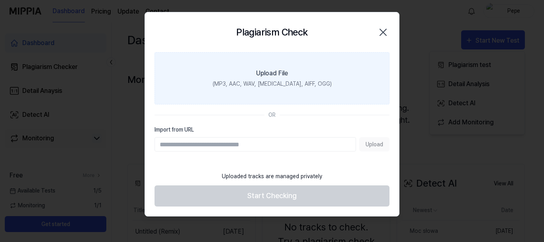
click at [366, 94] on label "Upload File (MP3, AAC, WAV, FLAC, AIFF, OGG)" at bounding box center [271, 78] width 235 height 52
click at [0, 0] on input "Upload File (MP3, AAC, WAV, FLAC, AIFF, OGG)" at bounding box center [0, 0] width 0 height 0
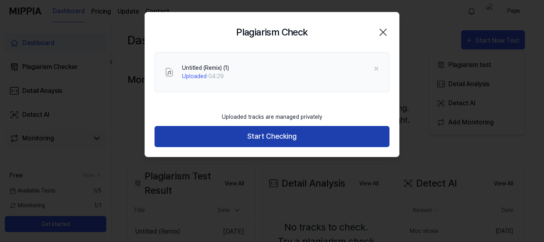
click at [270, 136] on button "Start Checking" at bounding box center [271, 136] width 235 height 21
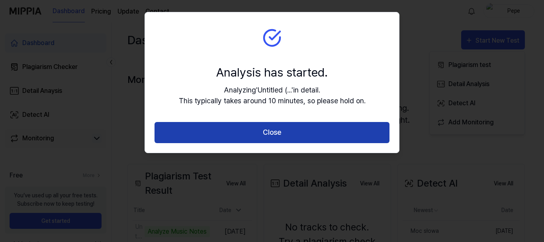
click at [273, 134] on button "Close" at bounding box center [271, 132] width 235 height 21
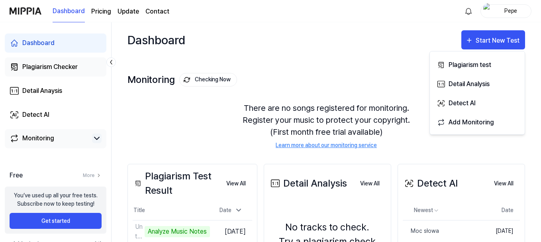
click at [68, 63] on div "Plagiarism Checker" at bounding box center [49, 67] width 55 height 10
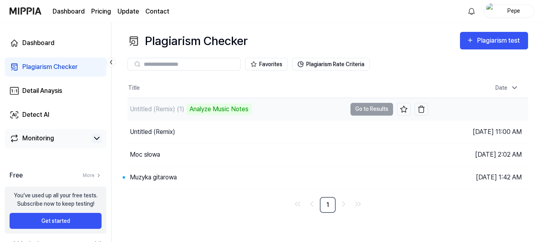
click at [242, 108] on div "Analyze Music Notes" at bounding box center [218, 108] width 65 height 11
click at [369, 108] on td "Untitled (Remix) (1) Analyze Music Notes Go to Results" at bounding box center [277, 109] width 301 height 22
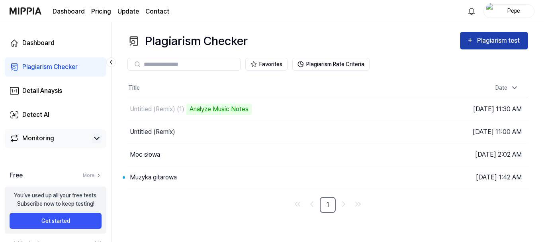
click at [493, 40] on div "Plagiarism test" at bounding box center [499, 40] width 45 height 10
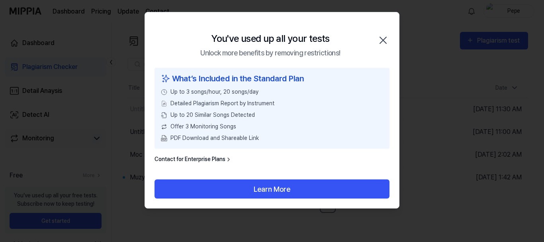
click at [381, 39] on icon "button" at bounding box center [383, 40] width 6 height 6
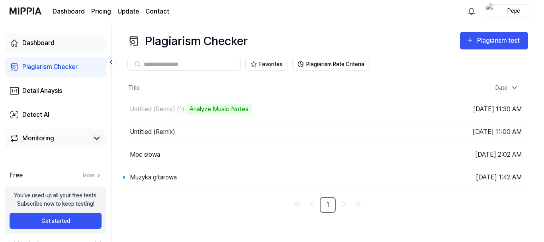
click at [45, 39] on div "Dashboard" at bounding box center [38, 43] width 32 height 10
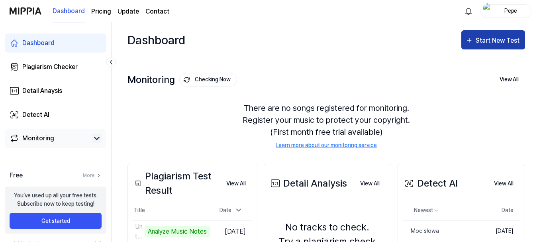
click at [490, 39] on div "Start New Test" at bounding box center [497, 40] width 45 height 10
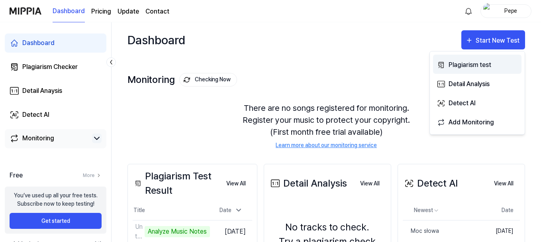
click at [467, 62] on div "Plagiarism test" at bounding box center [482, 65] width 69 height 10
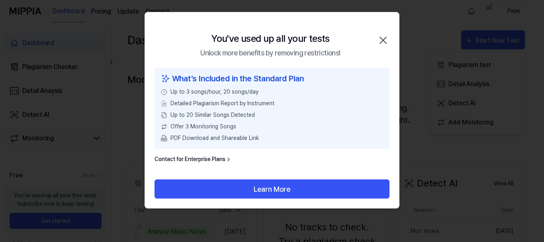
click at [385, 41] on icon "button" at bounding box center [383, 40] width 13 height 13
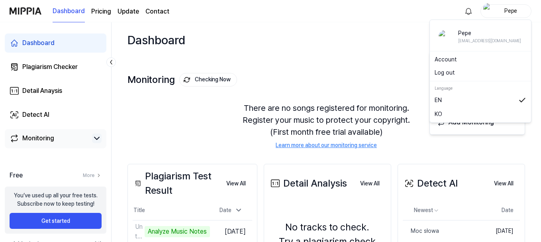
click at [512, 11] on div "Pepe" at bounding box center [510, 10] width 31 height 9
click at [443, 72] on button "Log out" at bounding box center [480, 72] width 92 height 8
